Goal: Information Seeking & Learning: Find specific page/section

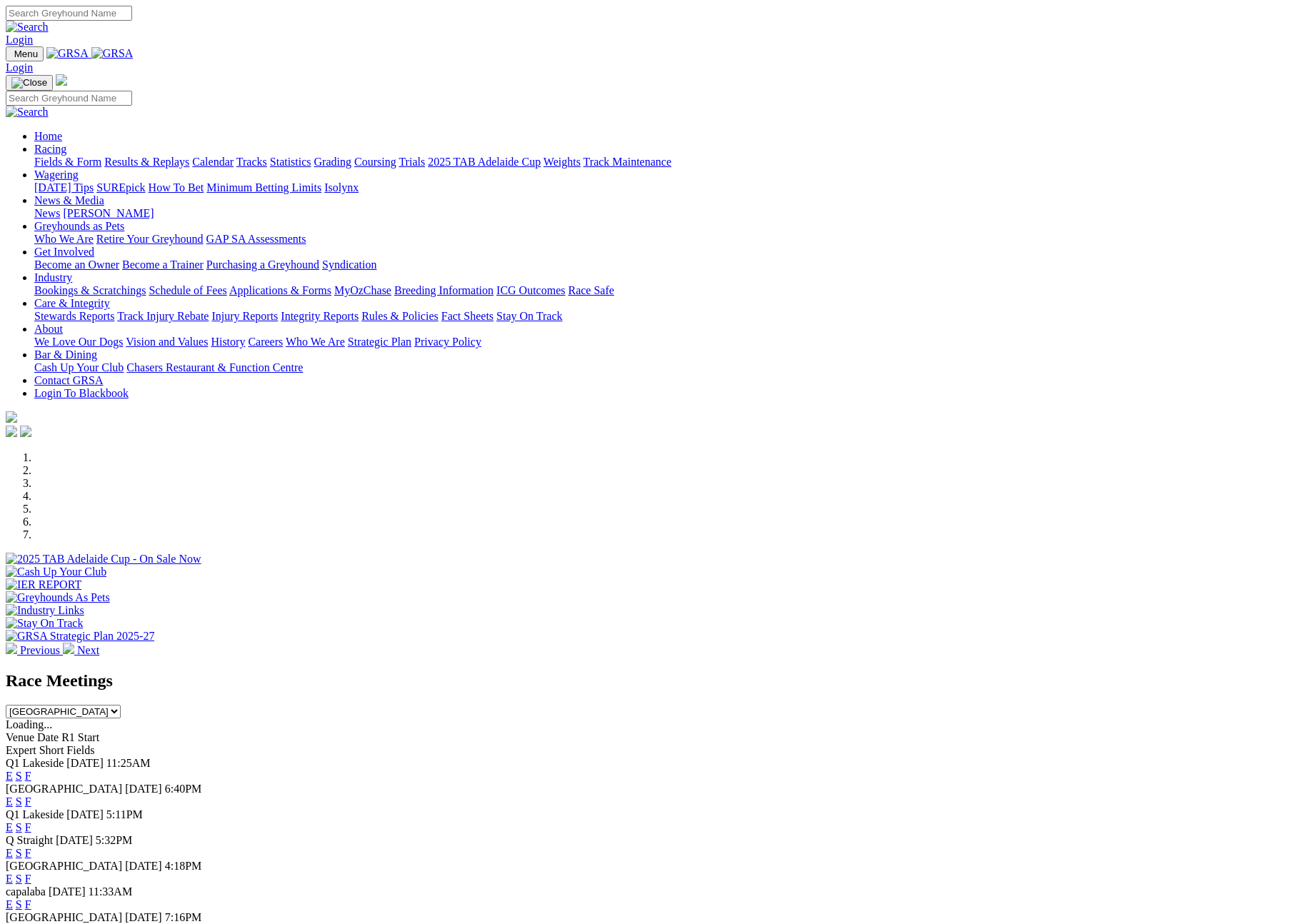
scroll to position [269, 0]
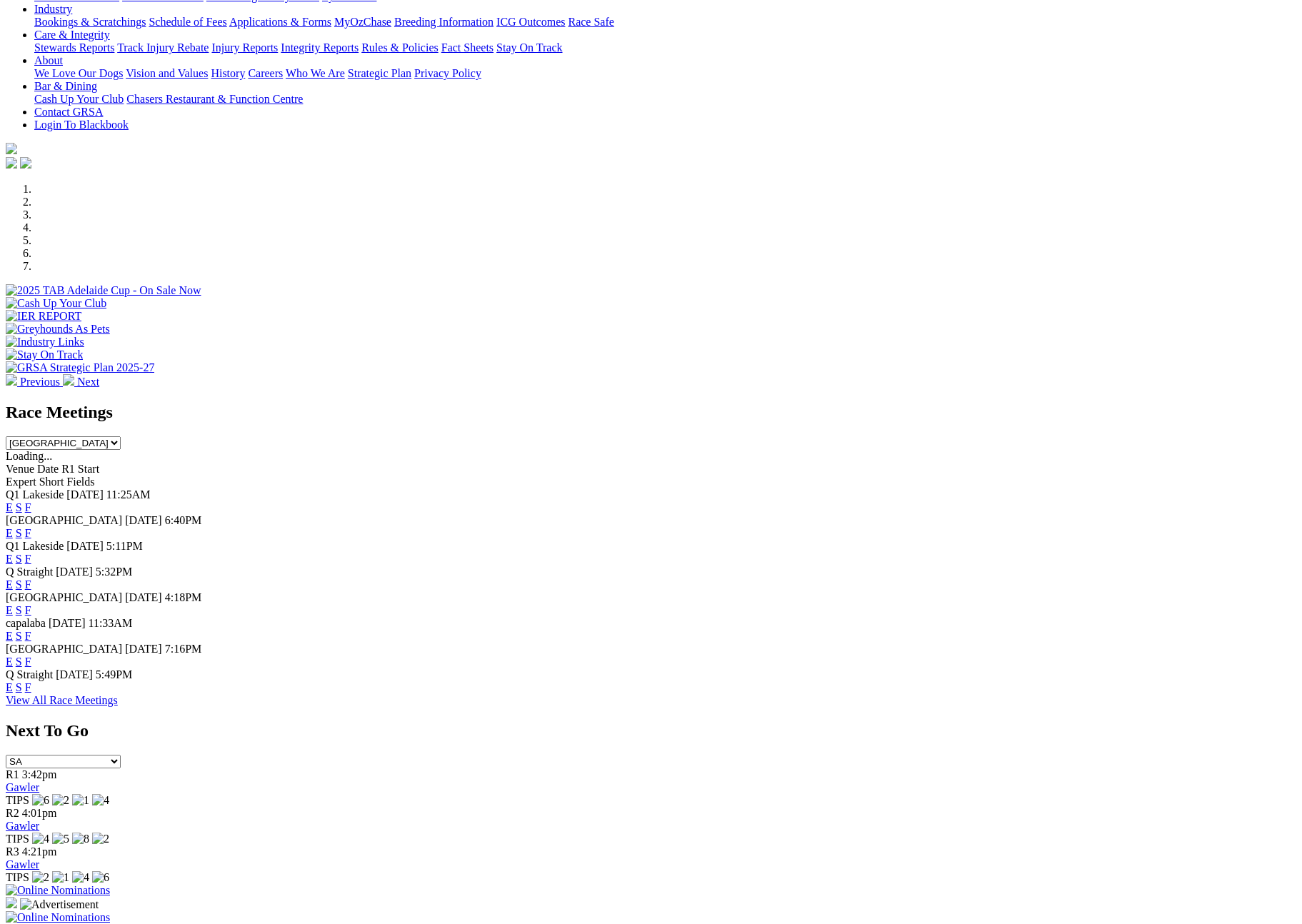
click at [121, 436] on select "South Australia New South Wales Northern Territory Queensland Tasmania Victoria…" at bounding box center [63, 443] width 115 height 14
select select "NSW"
click at [121, 436] on select "South Australia New South Wales Northern Territory Queensland Tasmania Victoria…" at bounding box center [63, 443] width 115 height 14
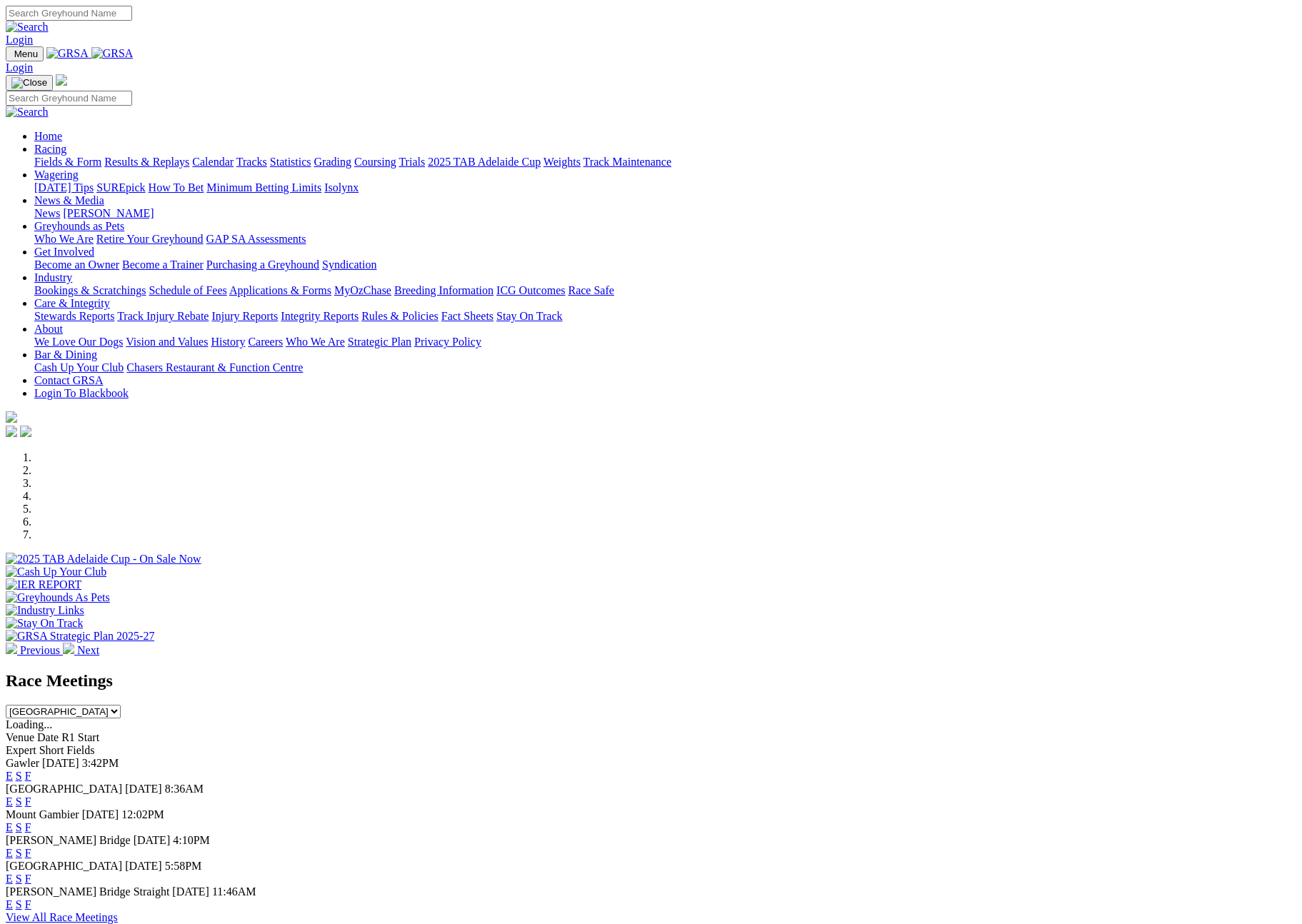
scroll to position [269, 0]
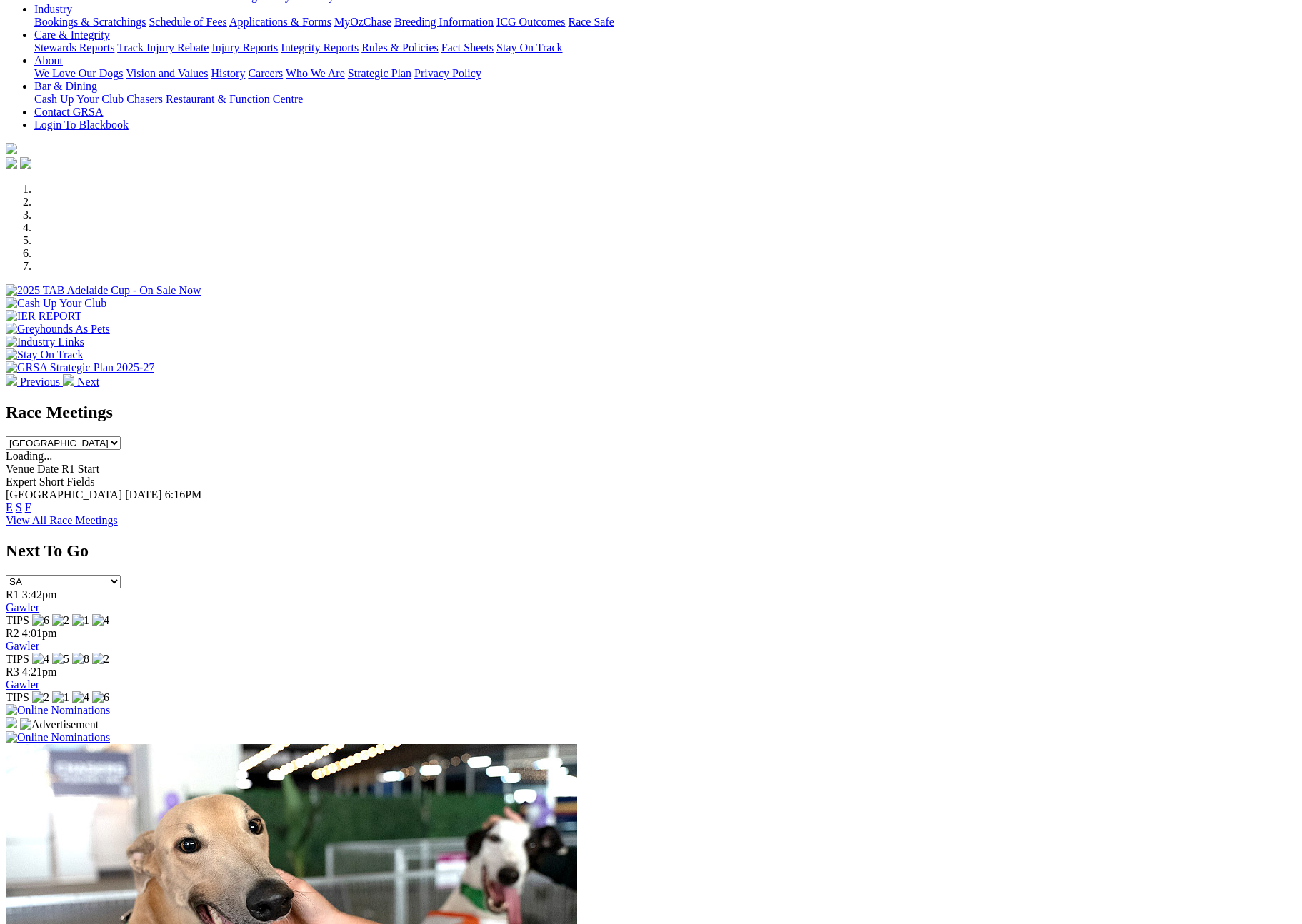
click at [807, 402] on div "Race Meetings [GEOGRAPHIC_DATA] [GEOGRAPHIC_DATA] [GEOGRAPHIC_DATA] [GEOGRAPHIC…" at bounding box center [651, 426] width 1291 height 47
click at [121, 436] on select "[GEOGRAPHIC_DATA] [GEOGRAPHIC_DATA] [GEOGRAPHIC_DATA] [GEOGRAPHIC_DATA] [GEOGRA…" at bounding box center [63, 443] width 115 height 14
select select "[GEOGRAPHIC_DATA]"
click at [121, 436] on select "[GEOGRAPHIC_DATA] [GEOGRAPHIC_DATA] [GEOGRAPHIC_DATA] [GEOGRAPHIC_DATA] [GEOGRA…" at bounding box center [63, 443] width 115 height 14
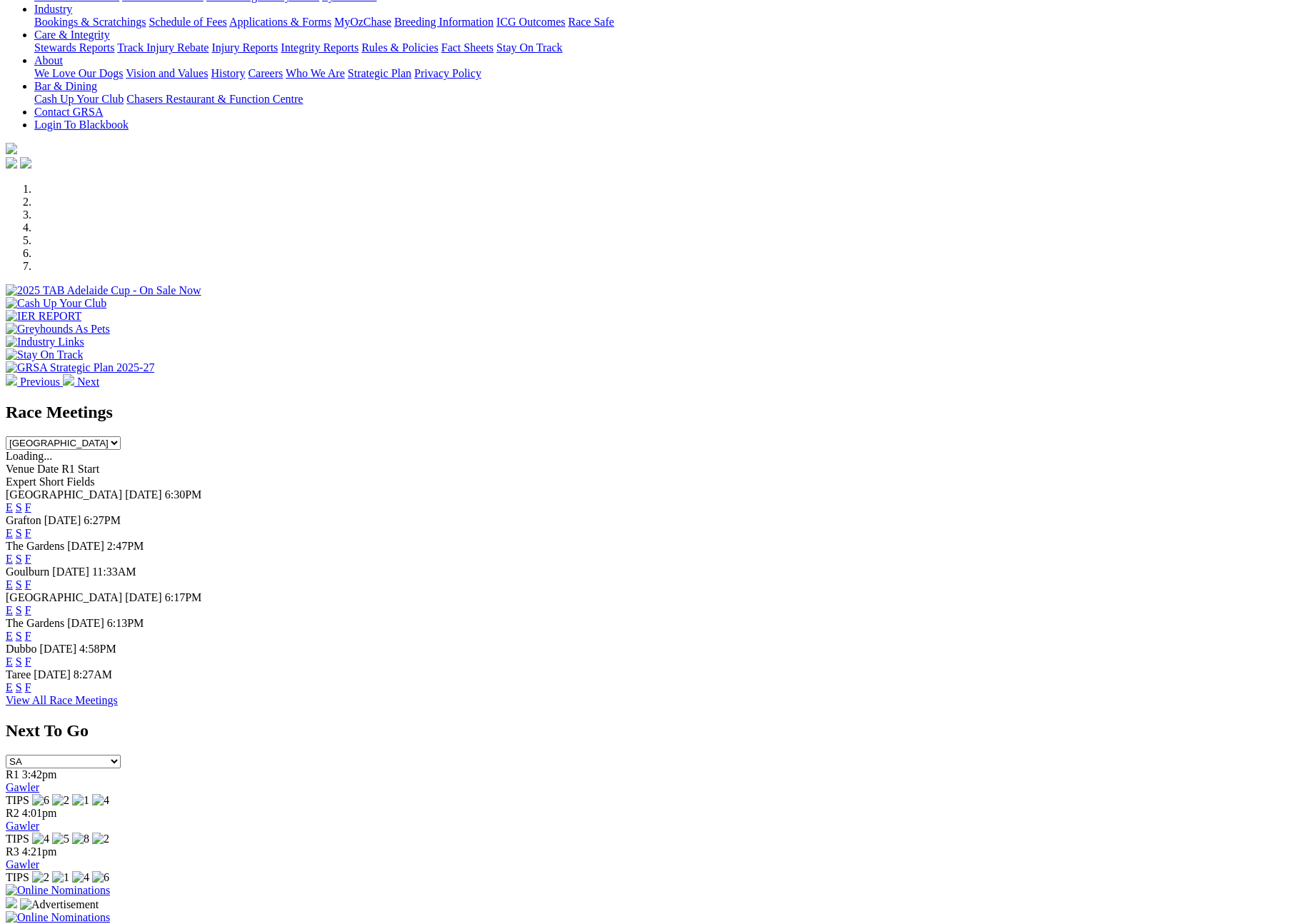
click at [118, 706] on link "View All Race Meetings" at bounding box center [61, 700] width 112 height 12
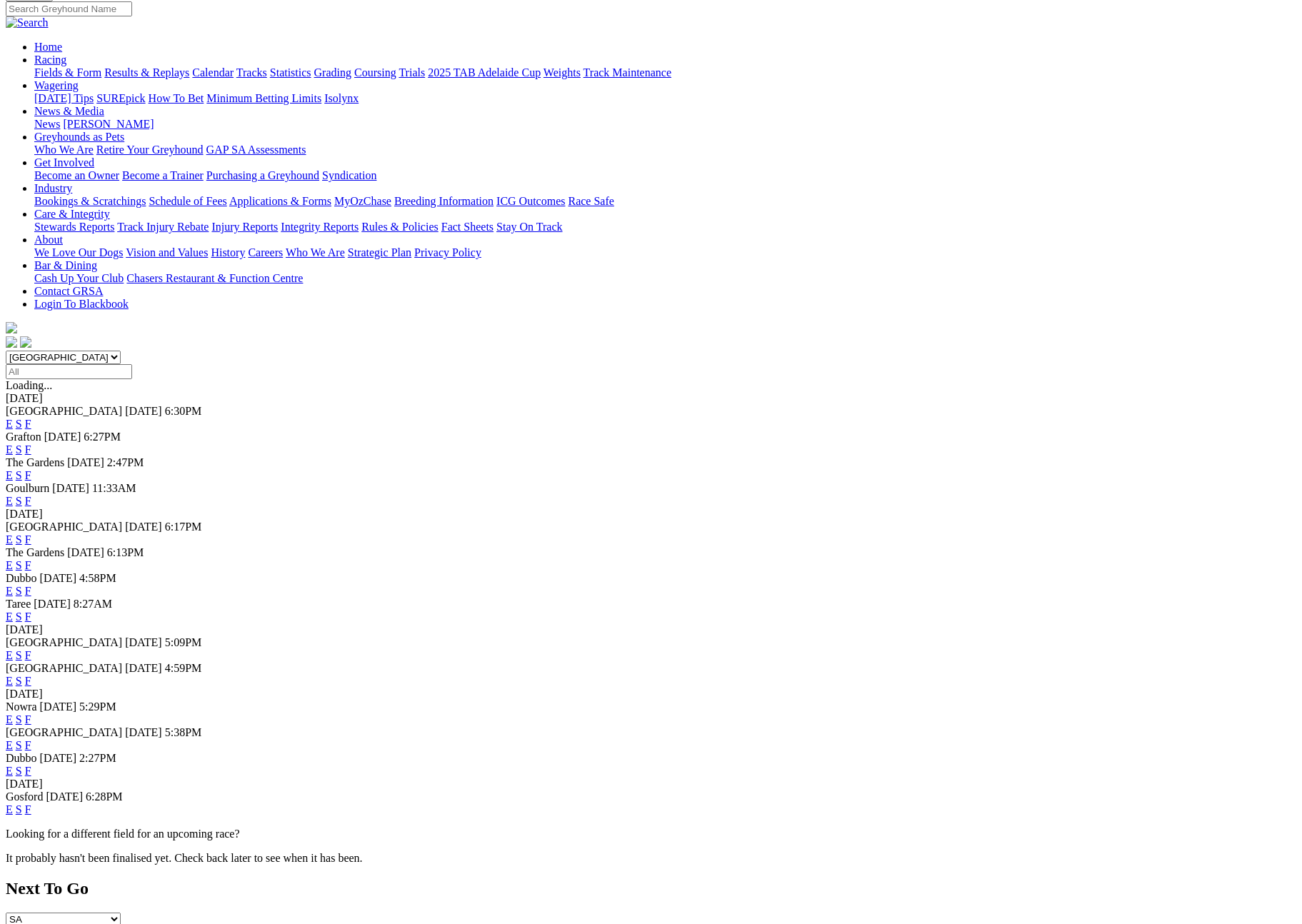
scroll to position [118, 0]
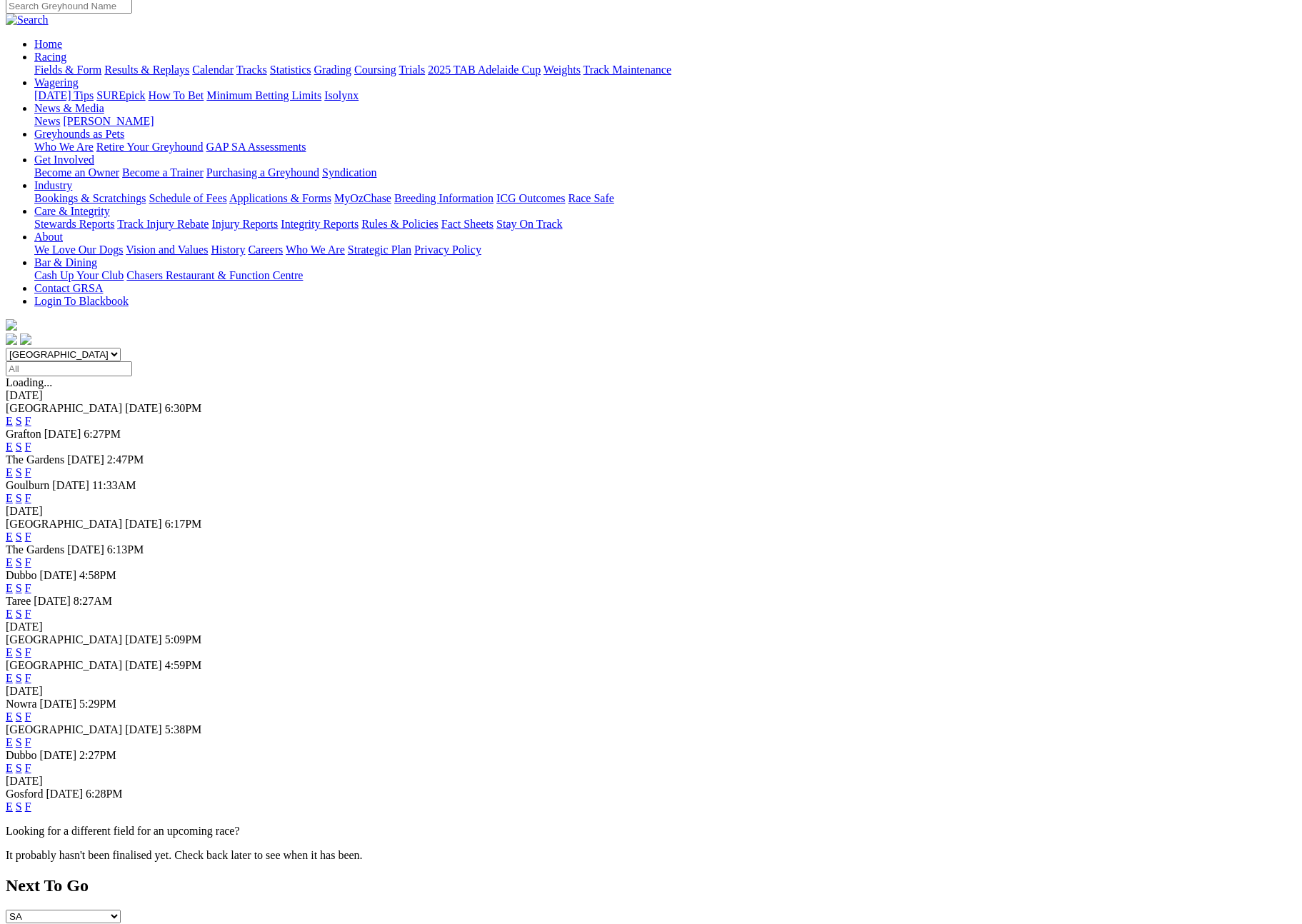
click at [31, 684] on link "F" at bounding box center [28, 678] width 6 height 12
